Goal: Task Accomplishment & Management: Complete application form

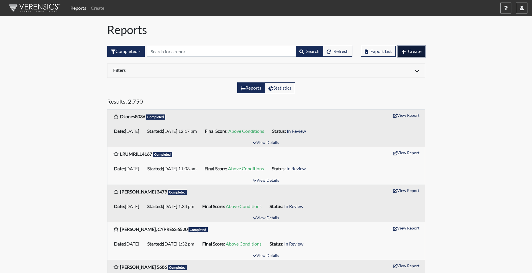
click at [413, 49] on span "Create" at bounding box center [414, 50] width 13 height 5
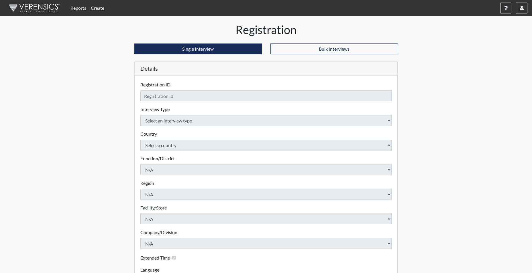
checkbox input "true"
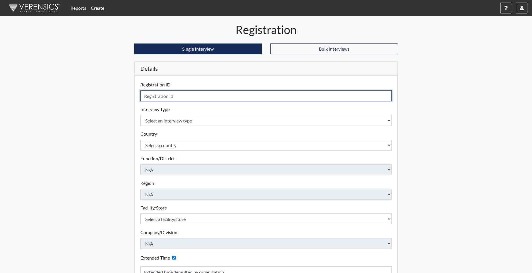
click at [163, 95] on input "text" at bounding box center [266, 96] width 252 height 11
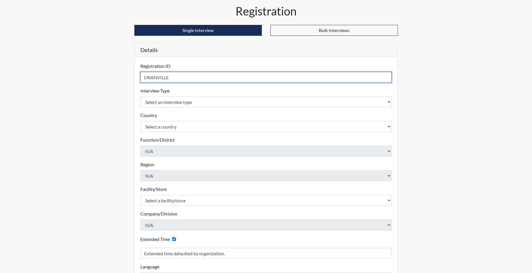
scroll to position [29, 0]
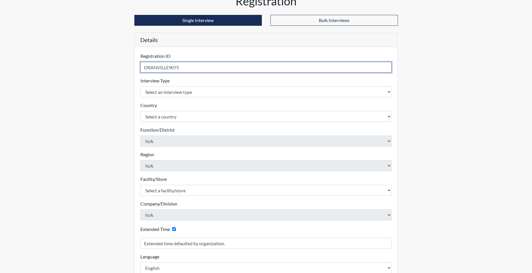
type input "DRANVILLE9075"
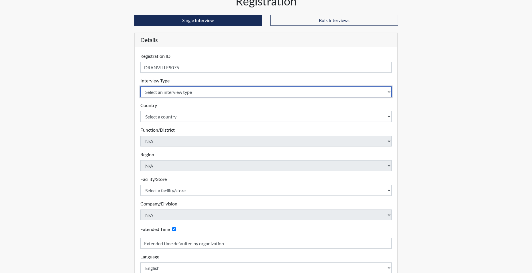
click at [182, 92] on select "Select an interview type Corrections Pre-Employment" at bounding box center [266, 92] width 252 height 11
select select "ff733e93-e1bf-11ea-9c9f-0eff0cf7eb8f"
click at [140, 87] on select "Select an interview type Corrections Pre-Employment" at bounding box center [266, 92] width 252 height 11
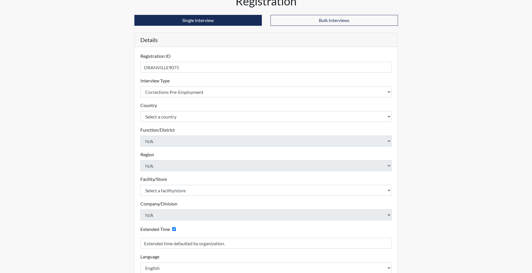
click at [178, 112] on div "Country Select a country [GEOGRAPHIC_DATA] [GEOGRAPHIC_DATA] Please select a co…" at bounding box center [266, 112] width 252 height 20
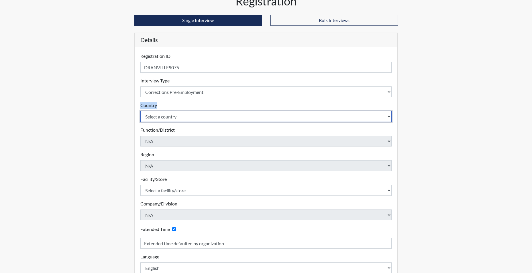
click at [176, 115] on select "Select a country [GEOGRAPHIC_DATA] [GEOGRAPHIC_DATA]" at bounding box center [266, 116] width 252 height 11
select select "united-states-of-[GEOGRAPHIC_DATA]"
click at [140, 111] on select "Select a country [GEOGRAPHIC_DATA] [GEOGRAPHIC_DATA]" at bounding box center [266, 116] width 252 height 11
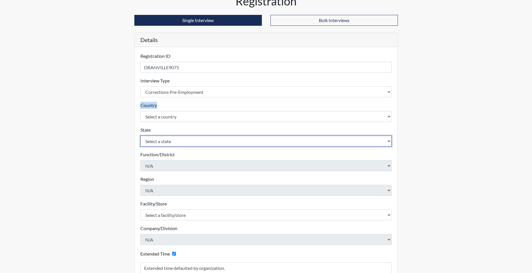
click at [164, 142] on select "Select a state [US_STATE] [US_STATE] [US_STATE] [US_STATE] [US_STATE] [US_STATE…" at bounding box center [266, 141] width 252 height 11
select select "SC"
click at [140, 136] on select "Select a state [US_STATE] [US_STATE] [US_STATE] [US_STATE] [US_STATE] [US_STATE…" at bounding box center [266, 141] width 252 height 11
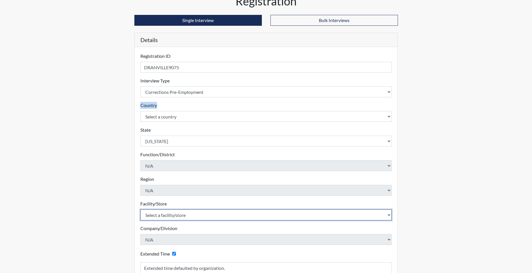
click at [165, 216] on select "Select a facility/store [GEOGRAPHIC_DATA] CI Broad River CI [PERSON_NAME] CI Di…" at bounding box center [266, 215] width 252 height 11
select select "cbcc714f-16b9-46d5-bead-0a4416b78fcf"
click at [140, 210] on select "Select a facility/store [GEOGRAPHIC_DATA] CI Broad River CI [PERSON_NAME] CI Di…" at bounding box center [266, 215] width 252 height 11
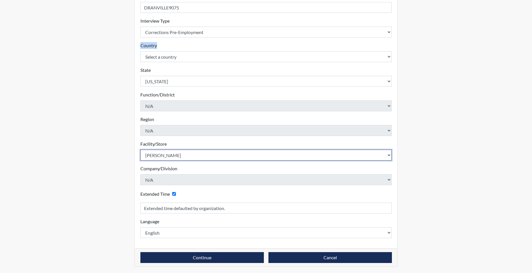
scroll to position [89, 0]
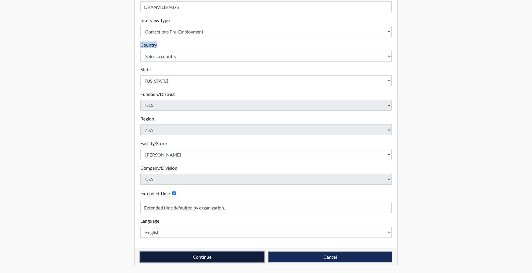
click at [167, 258] on button "Continue" at bounding box center [201, 257] width 123 height 11
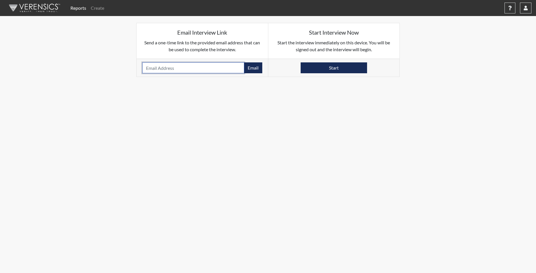
click at [158, 68] on input "email" at bounding box center [193, 67] width 102 height 11
paste input "[EMAIL_ADDRESS][DOMAIN_NAME]"
type input "[EMAIL_ADDRESS][DOMAIN_NAME]"
click at [255, 70] on button "Email" at bounding box center [253, 67] width 18 height 11
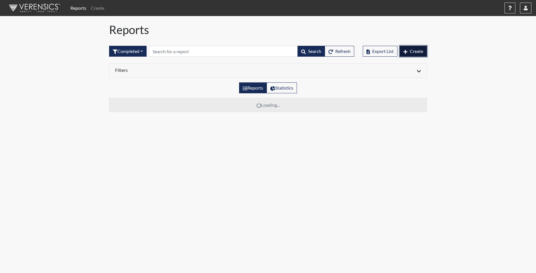
click at [419, 52] on span "Create" at bounding box center [416, 50] width 13 height 5
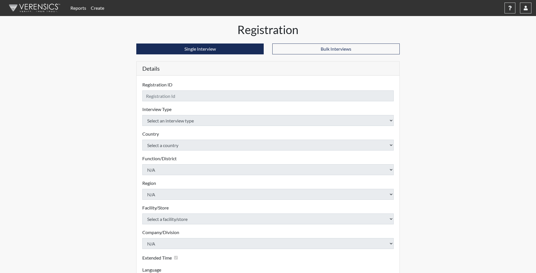
checkbox input "true"
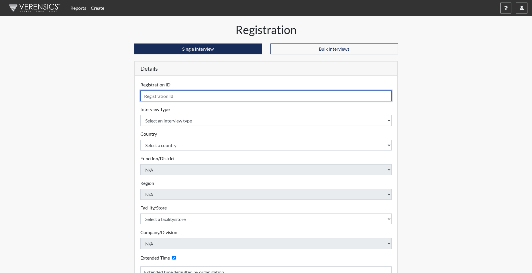
click at [235, 96] on input "text" at bounding box center [266, 96] width 252 height 11
type input "AGLOVER6061"
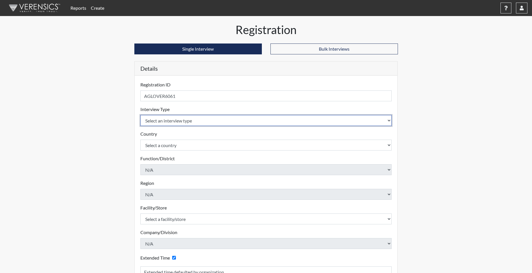
drag, startPoint x: 204, startPoint y: 125, endPoint x: 198, endPoint y: 122, distance: 6.8
click at [203, 125] on select "Select an interview type Corrections Pre-Employment" at bounding box center [266, 120] width 252 height 11
select select "ff733e93-e1bf-11ea-9c9f-0eff0cf7eb8f"
click at [140, 115] on select "Select an interview type Corrections Pre-Employment" at bounding box center [266, 120] width 252 height 11
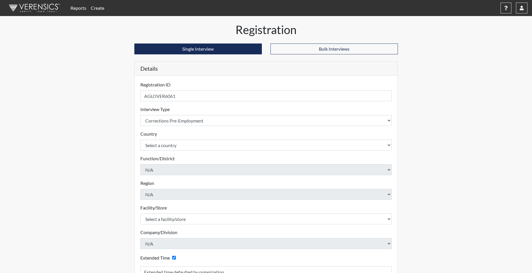
drag, startPoint x: 174, startPoint y: 151, endPoint x: 168, endPoint y: 146, distance: 6.9
click at [173, 151] on form "Registration ID AGLOVER6061 Please provide a registration ID. Interview Type Se…" at bounding box center [266, 191] width 252 height 221
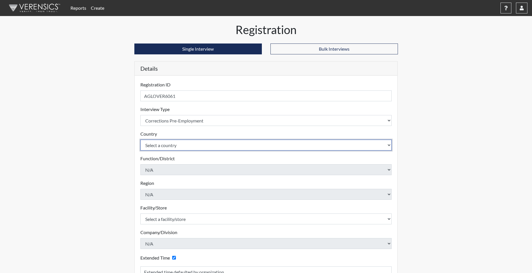
click at [170, 146] on select "Select a country [GEOGRAPHIC_DATA] [GEOGRAPHIC_DATA]" at bounding box center [266, 145] width 252 height 11
select select "united-states-of-[GEOGRAPHIC_DATA]"
click at [140, 140] on select "Select a country [GEOGRAPHIC_DATA] [GEOGRAPHIC_DATA]" at bounding box center [266, 145] width 252 height 11
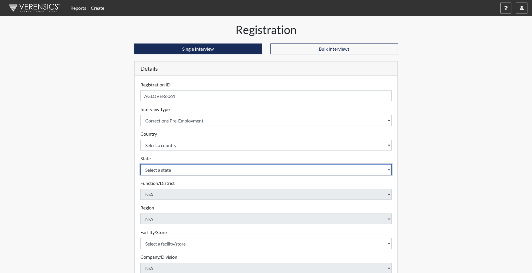
click at [161, 170] on select "Select a state [US_STATE] [US_STATE] [US_STATE] [US_STATE] [US_STATE] [US_STATE…" at bounding box center [266, 169] width 252 height 11
select select "SC"
click at [140, 164] on select "Select a state [US_STATE] [US_STATE] [US_STATE] [US_STATE] [US_STATE] [US_STATE…" at bounding box center [266, 169] width 252 height 11
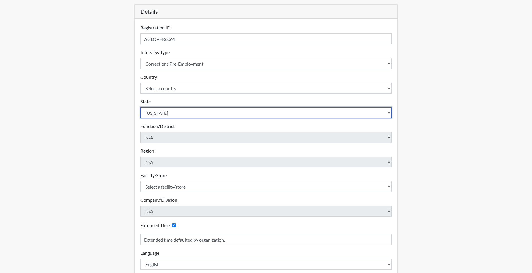
scroll to position [57, 0]
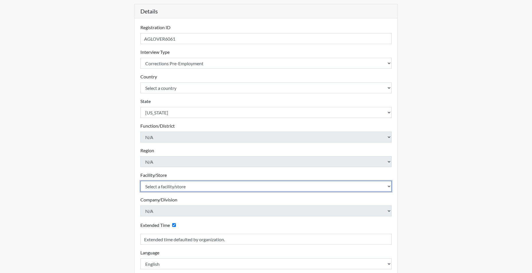
click at [174, 188] on select "Select a facility/store [GEOGRAPHIC_DATA] CI Broad River CI [PERSON_NAME] CI Di…" at bounding box center [266, 186] width 252 height 11
select select "0d391a50-d13c-4c4c-9d7e-c8b7519baf63"
click at [140, 181] on select "Select a facility/store [GEOGRAPHIC_DATA] CI Broad River CI [PERSON_NAME] CI Di…" at bounding box center [266, 186] width 252 height 11
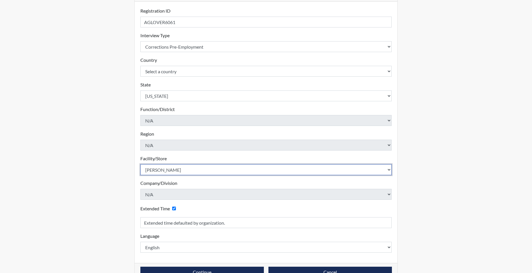
scroll to position [89, 0]
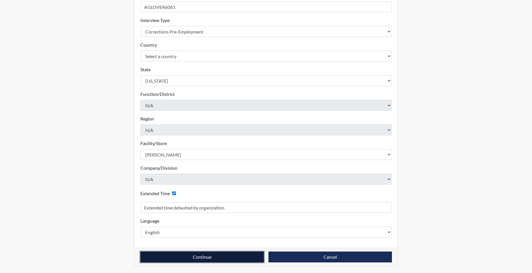
click at [162, 258] on button "Continue" at bounding box center [201, 257] width 123 height 11
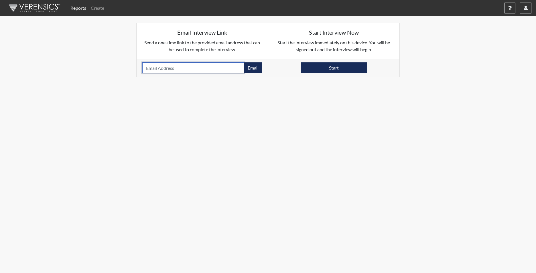
paste input "GLOVERASHLEY1987@GMAIL.COM"
type input "GLOVERASHLEY1987@GMAIL.COM"
click at [255, 68] on button "Email" at bounding box center [253, 67] width 18 height 11
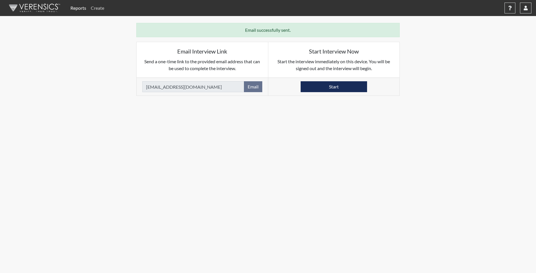
click at [100, 8] on link "Create" at bounding box center [98, 7] width 18 height 11
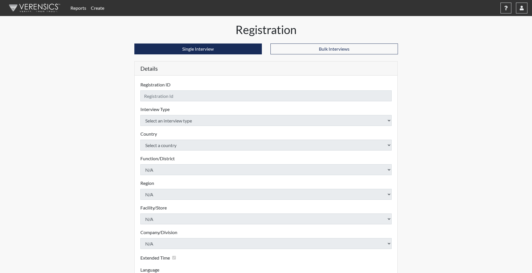
checkbox input "true"
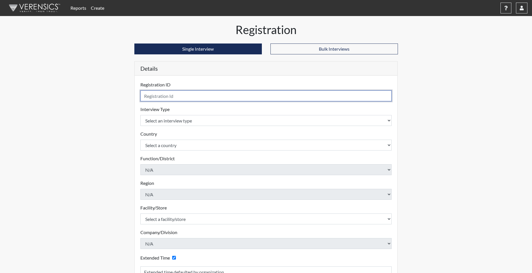
click at [197, 94] on input "text" at bounding box center [266, 96] width 252 height 11
type input "IEHIAGHEGOLD1901"
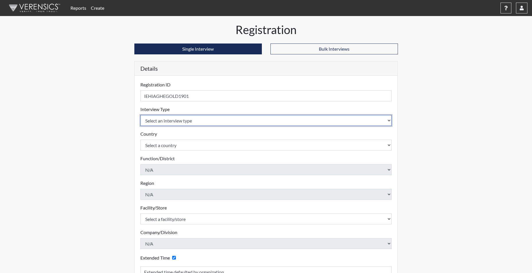
click at [186, 122] on select "Select an interview type Corrections Pre-Employment" at bounding box center [266, 120] width 252 height 11
select select "ff733e93-e1bf-11ea-9c9f-0eff0cf7eb8f"
click at [140, 115] on select "Select an interview type Corrections Pre-Employment" at bounding box center [266, 120] width 252 height 11
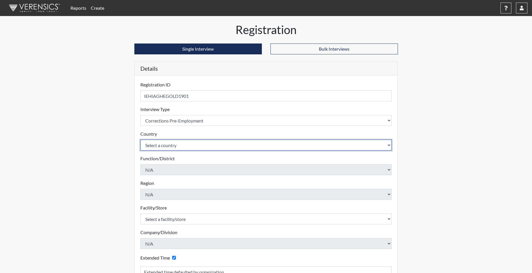
click at [180, 144] on select "Select a country [GEOGRAPHIC_DATA] [GEOGRAPHIC_DATA]" at bounding box center [266, 145] width 252 height 11
select select "united-states-of-[GEOGRAPHIC_DATA]"
click at [140, 140] on select "Select a country [GEOGRAPHIC_DATA] [GEOGRAPHIC_DATA]" at bounding box center [266, 145] width 252 height 11
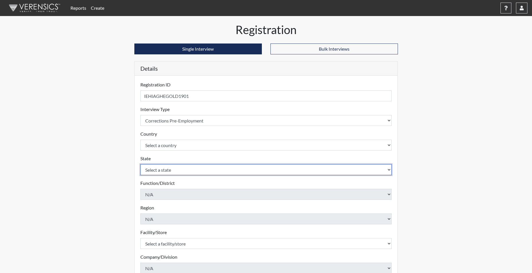
click at [168, 171] on select "Select a state [US_STATE] [US_STATE] [US_STATE] [US_STATE] [US_STATE] [US_STATE…" at bounding box center [266, 169] width 252 height 11
select select "SC"
click at [140, 164] on select "Select a state [US_STATE] [US_STATE] [US_STATE] [US_STATE] [US_STATE] [US_STATE…" at bounding box center [266, 169] width 252 height 11
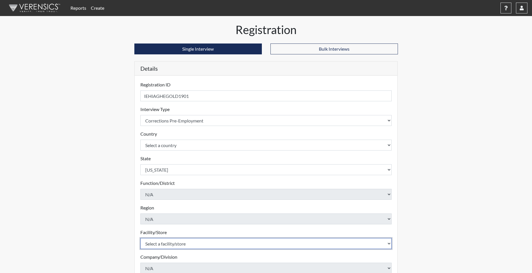
click at [157, 243] on select "Select a facility/store [GEOGRAPHIC_DATA] CI Broad River CI [PERSON_NAME] CI Di…" at bounding box center [266, 243] width 252 height 11
select select "cbcc714f-16b9-46d5-bead-0a4416b78fcf"
click at [140, 238] on select "Select a facility/store [GEOGRAPHIC_DATA] CI Broad River CI [PERSON_NAME] CI Di…" at bounding box center [266, 243] width 252 height 11
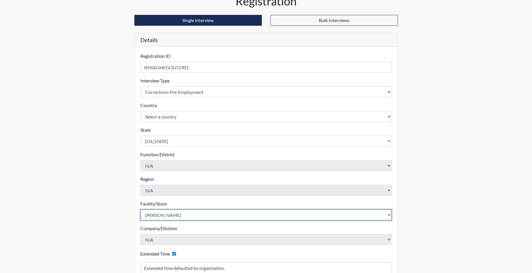
scroll to position [89, 0]
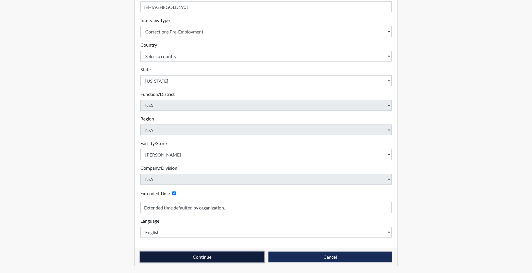
click at [172, 255] on button "Continue" at bounding box center [201, 257] width 123 height 11
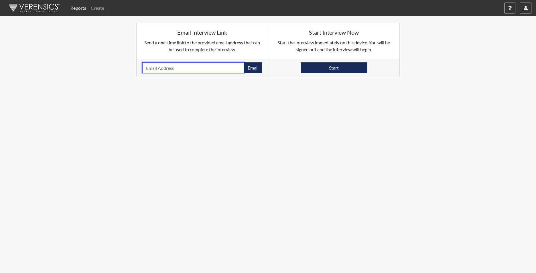
click at [174, 70] on input "email" at bounding box center [193, 67] width 102 height 11
paste input "ISAACEHIGOLD@YAHOO.COM"
type input "ISAACEHIGOLD@YAHOO.COM"
click at [252, 64] on button "Email" at bounding box center [253, 67] width 18 height 11
